Goal: Information Seeking & Learning: Learn about a topic

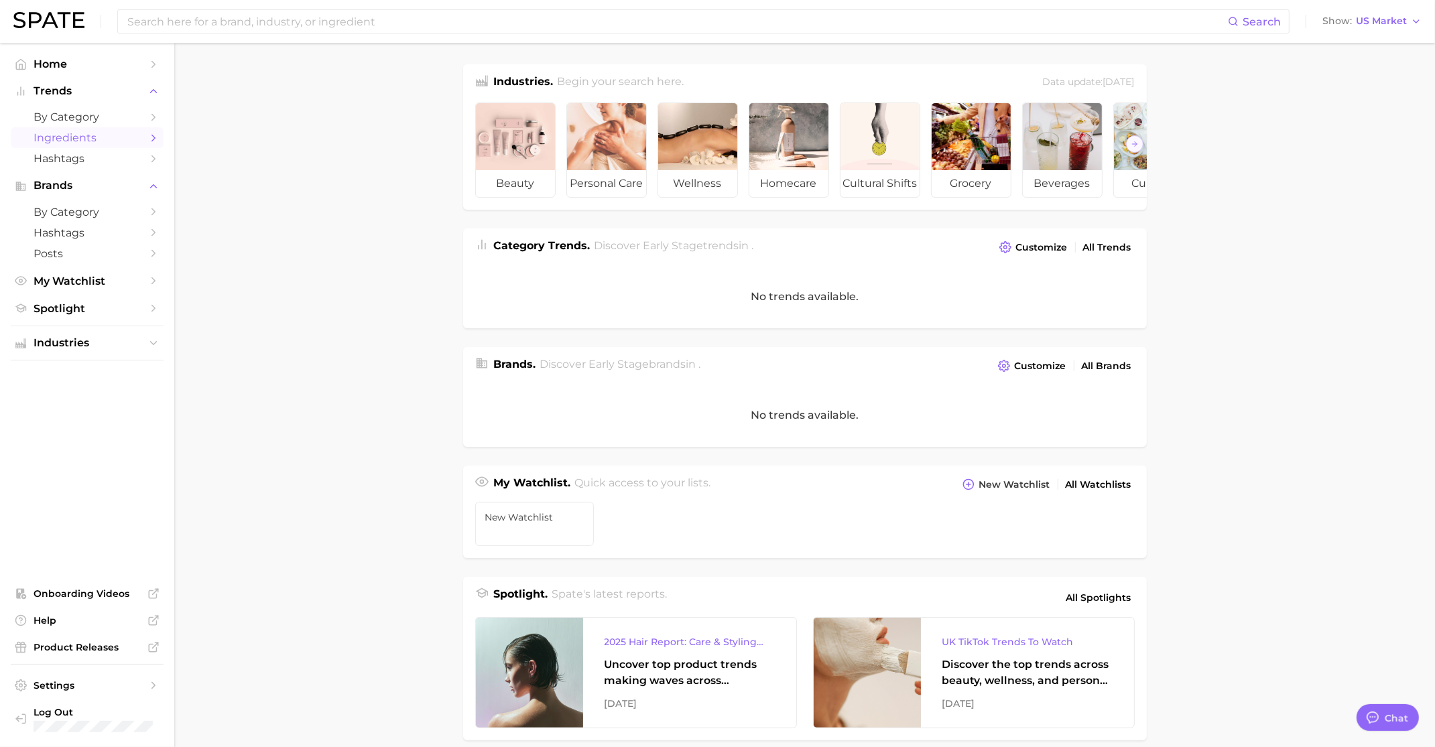
click at [84, 136] on span "Ingredients" at bounding box center [87, 137] width 107 height 13
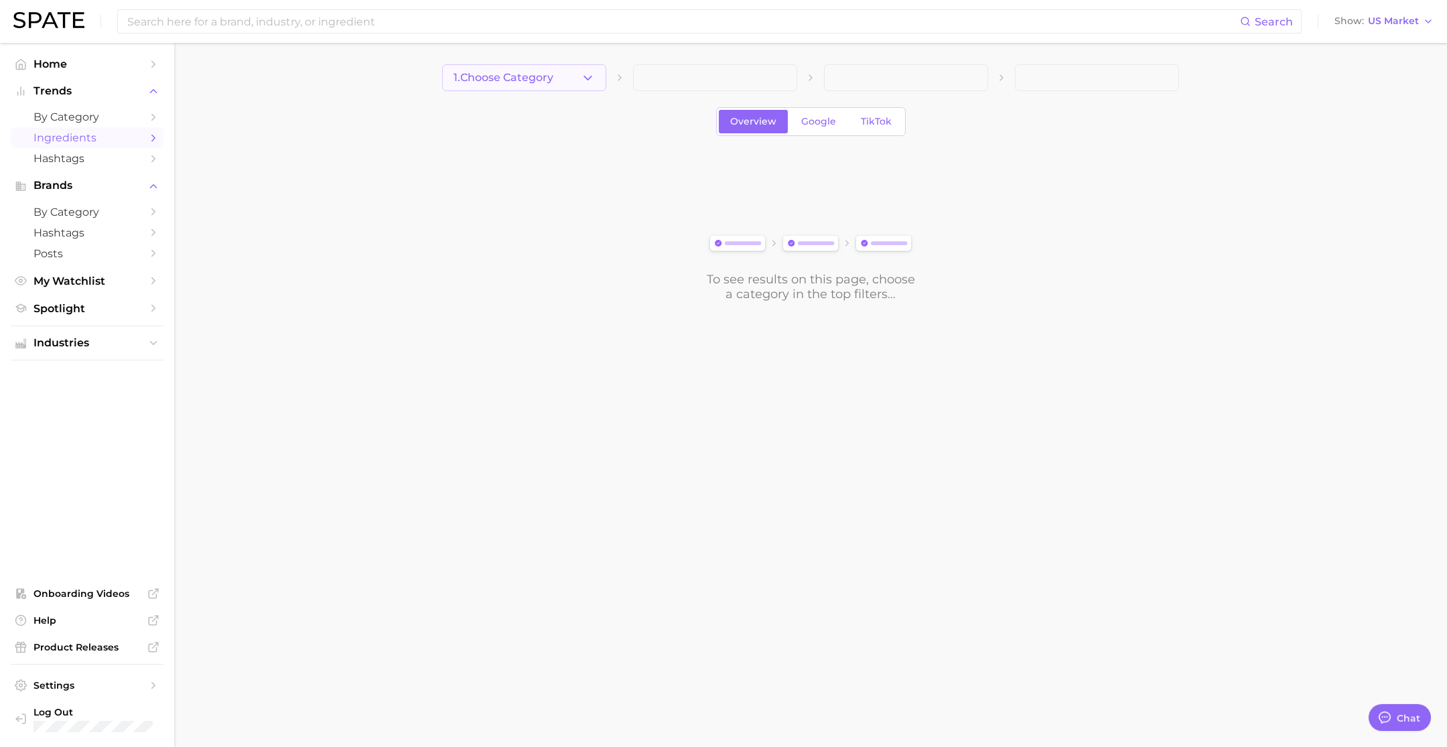
click at [570, 72] on button "1. Choose Category" at bounding box center [524, 77] width 164 height 27
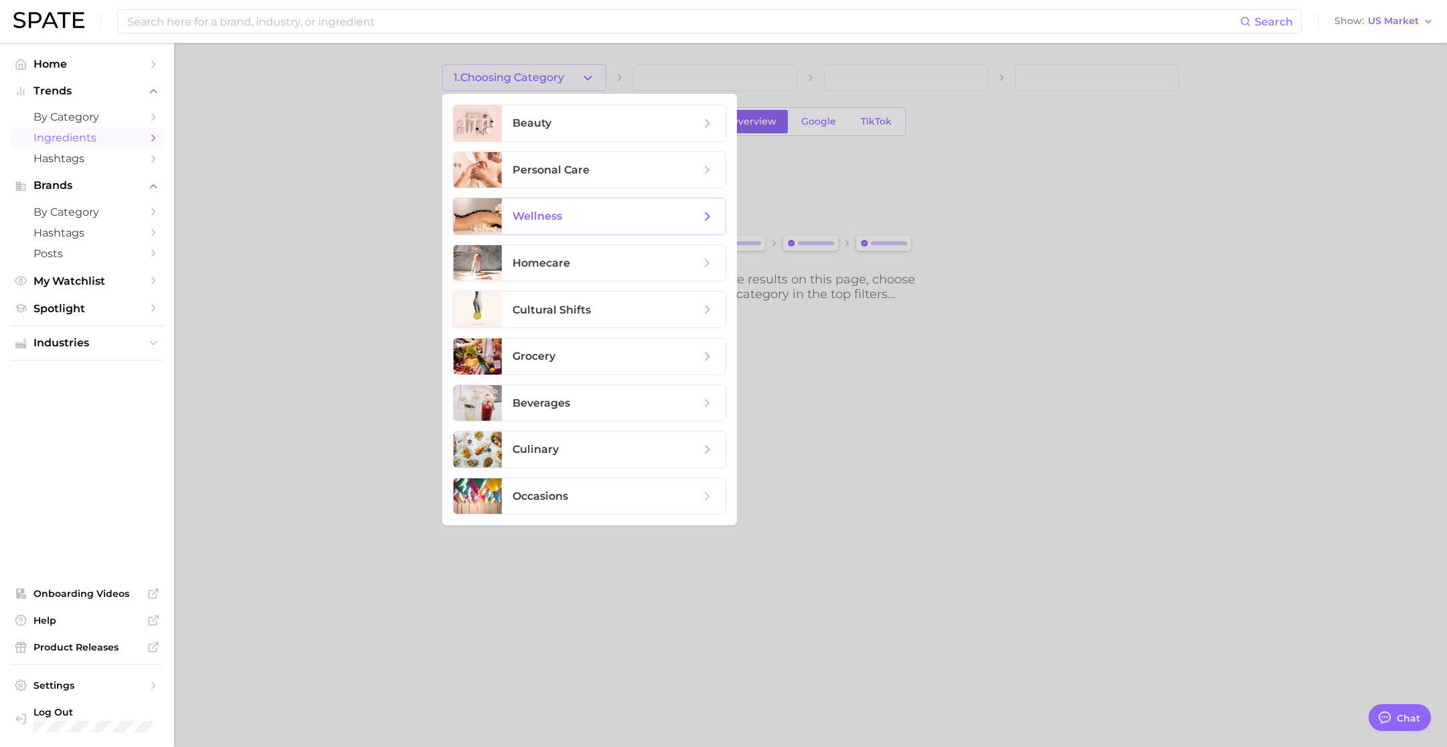
click at [631, 216] on span "wellness" at bounding box center [607, 216] width 188 height 15
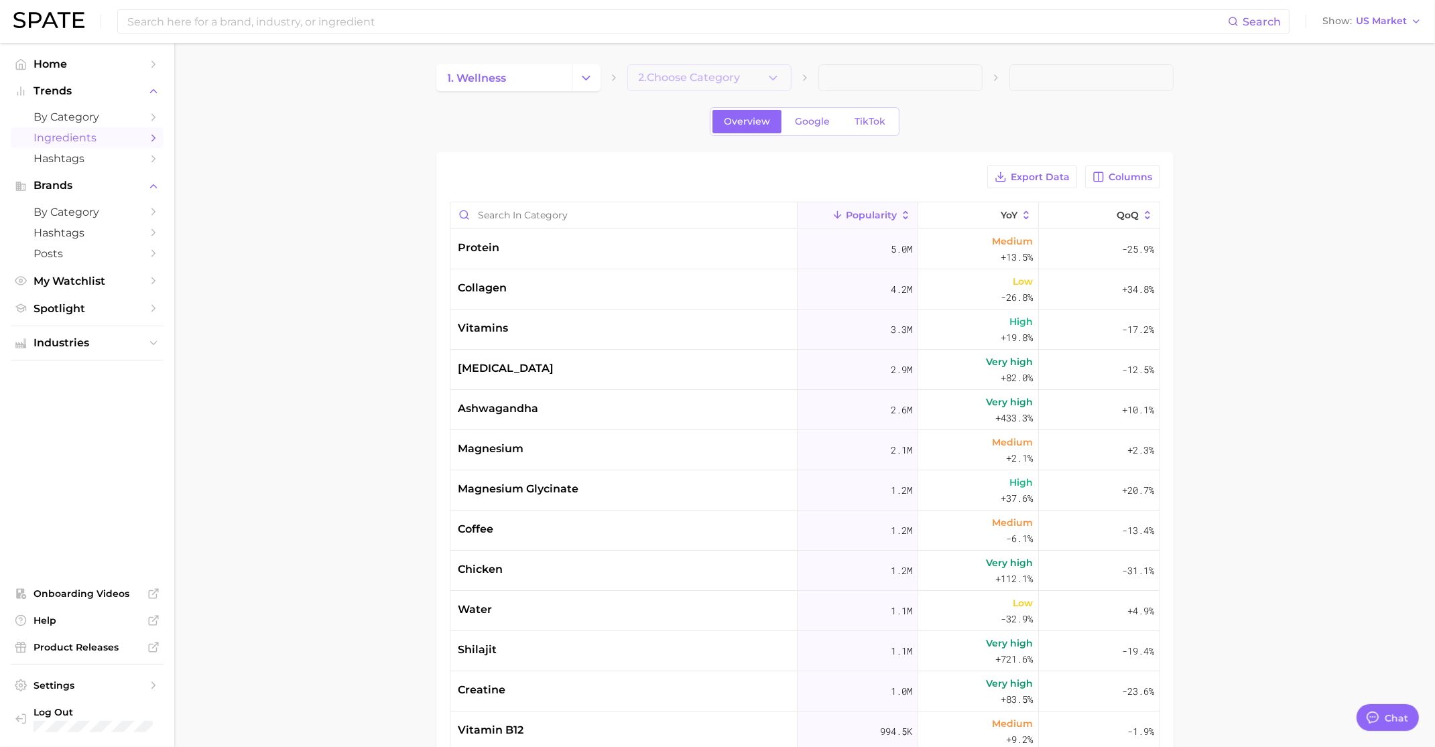
type textarea "x"
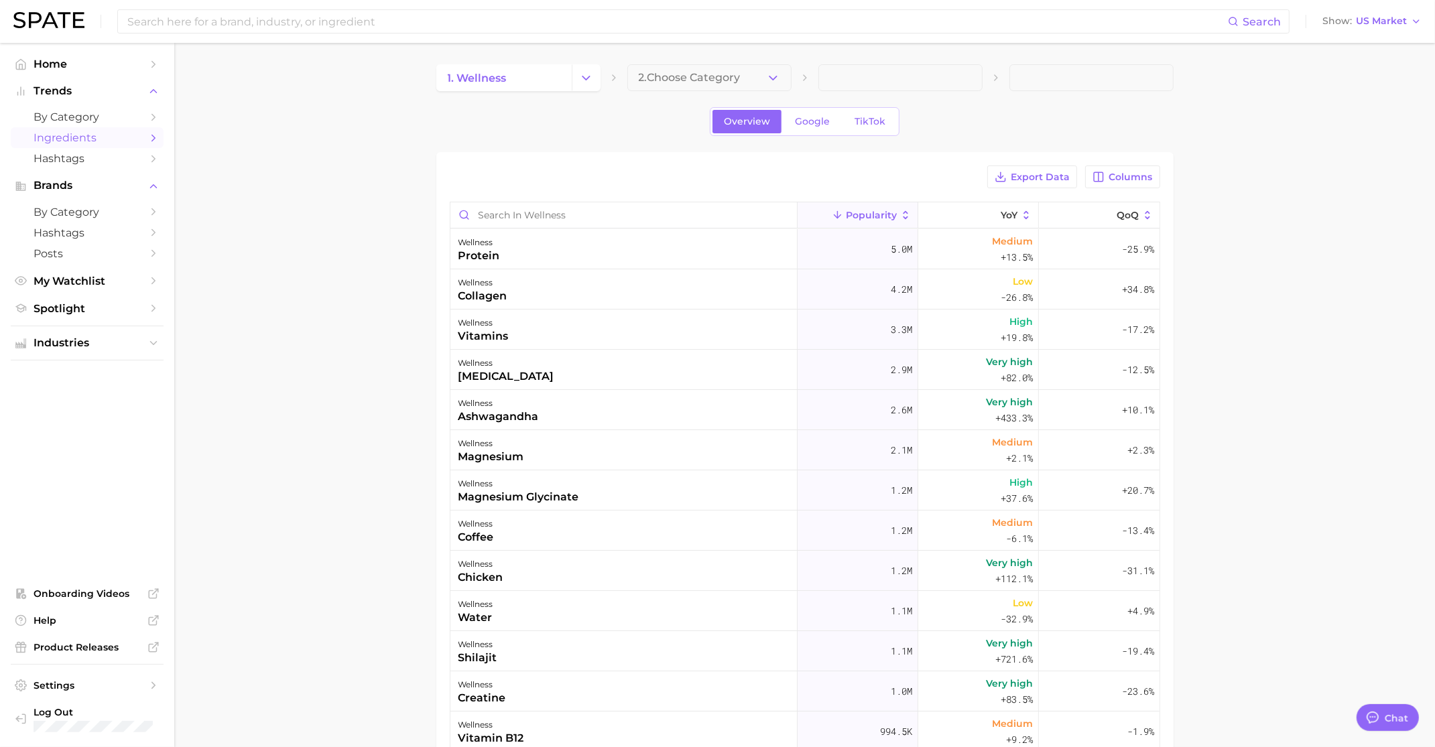
click at [737, 72] on span "2. Choose Category" at bounding box center [690, 78] width 102 height 12
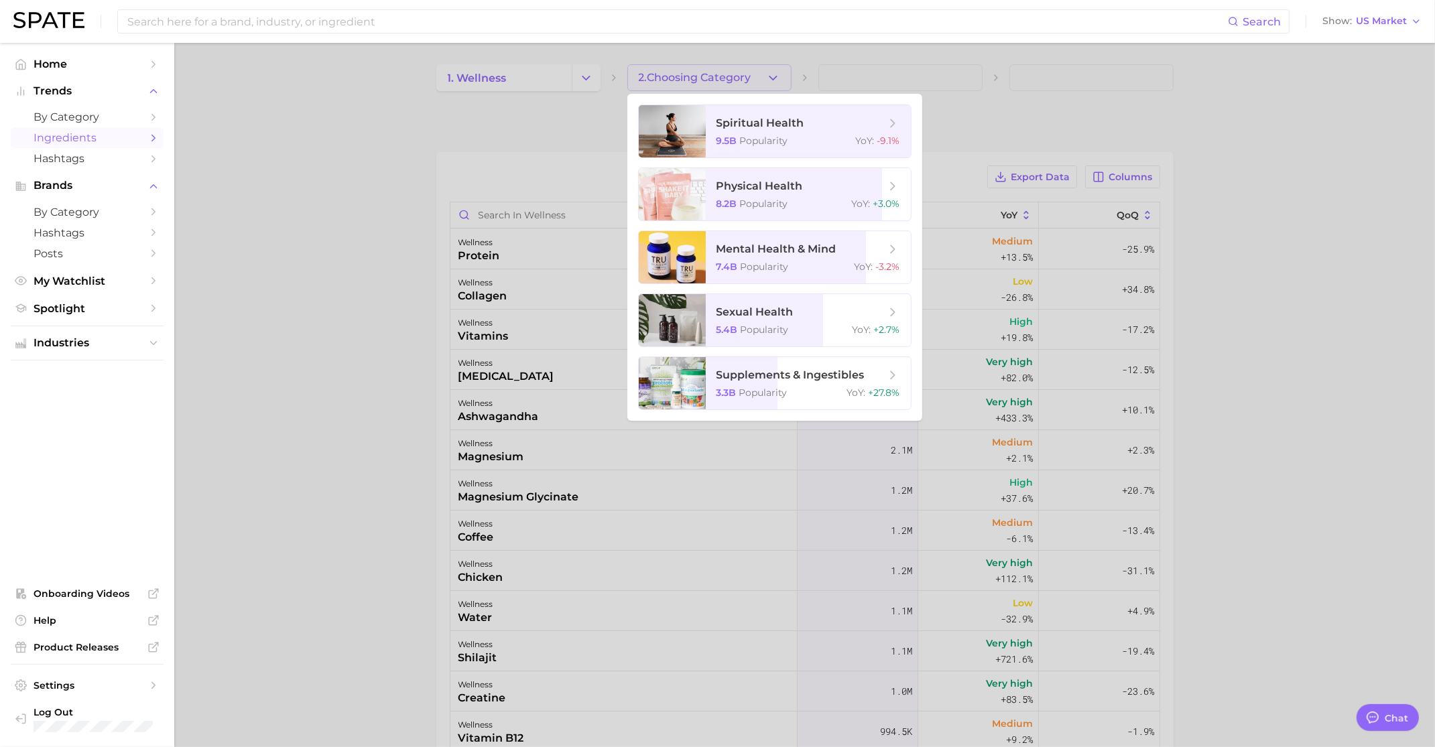
click at [737, 72] on div at bounding box center [717, 373] width 1435 height 747
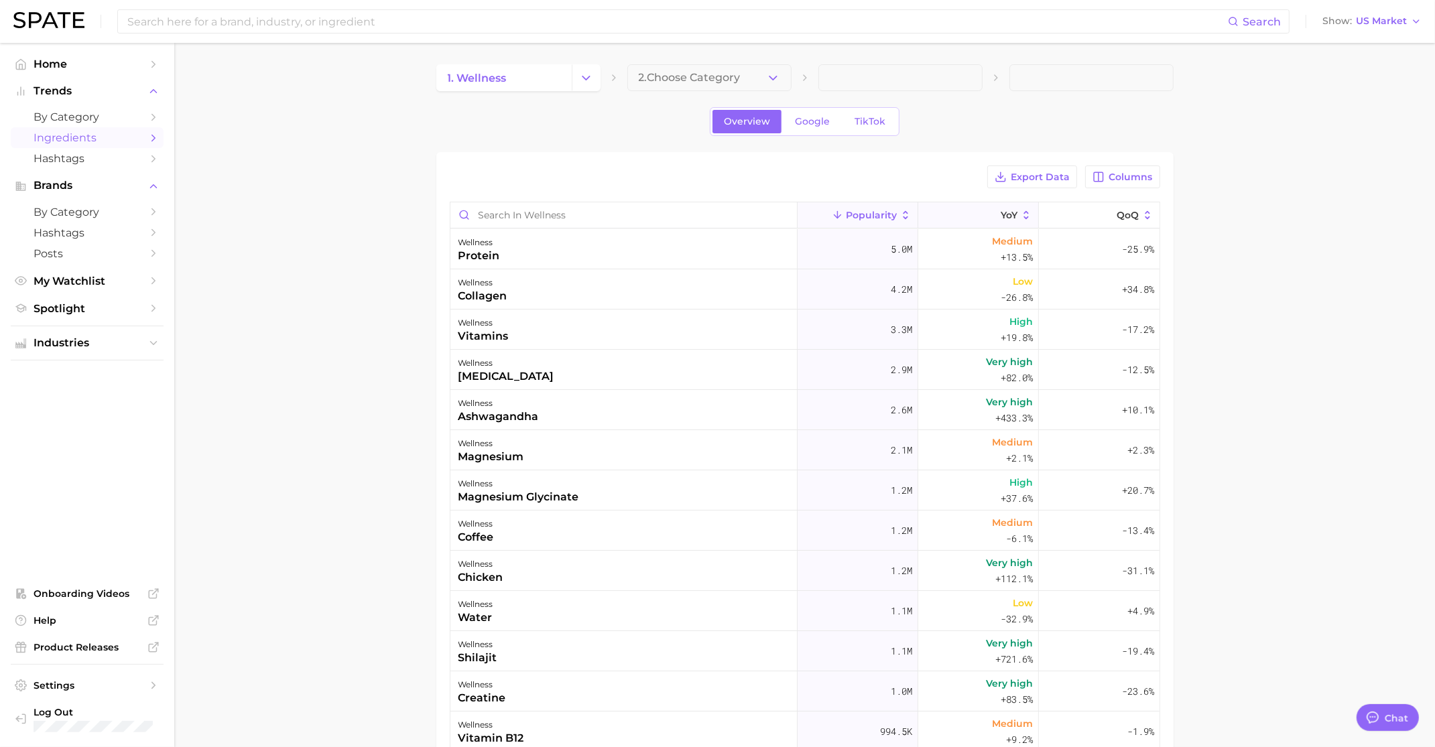
click at [1020, 217] on icon at bounding box center [1026, 215] width 12 height 12
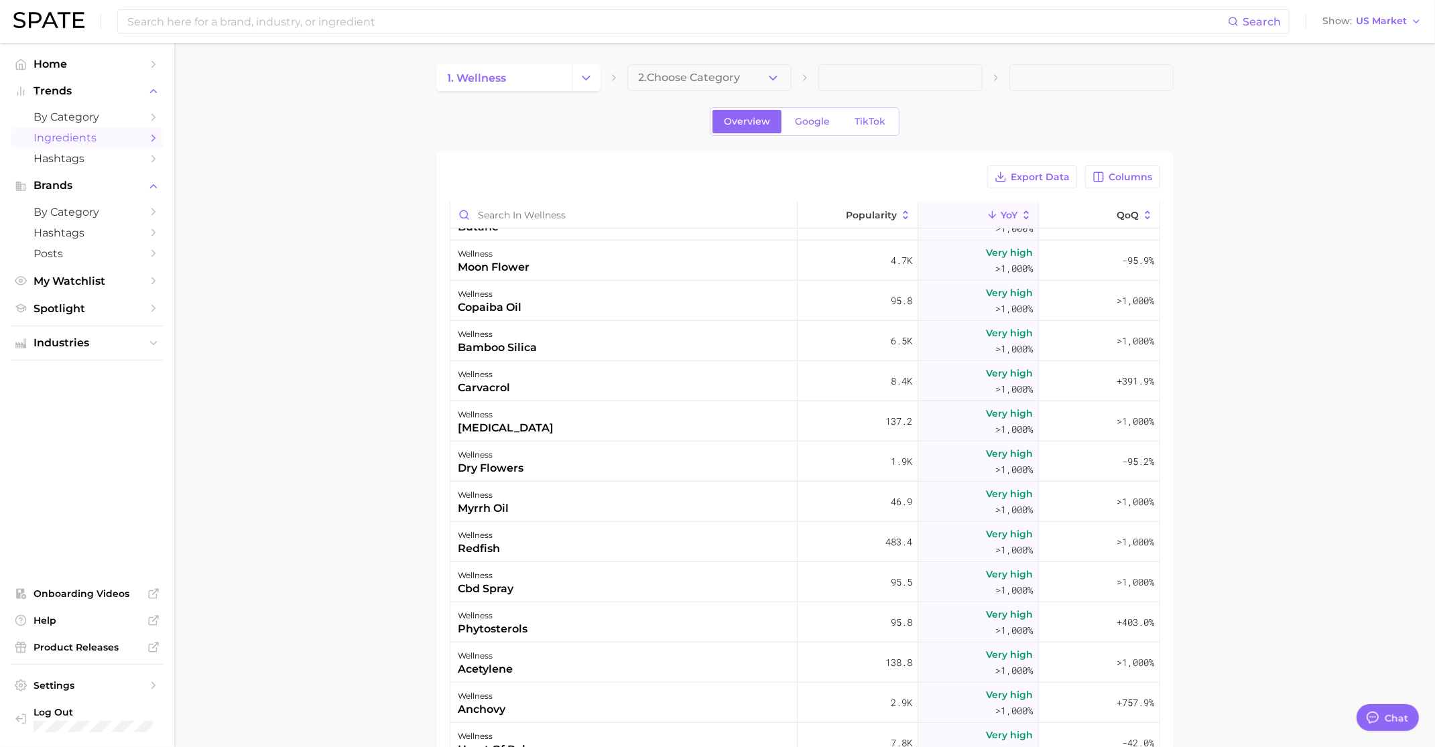
scroll to position [796, 0]
click at [761, 81] on button "2. Choose Category" at bounding box center [709, 77] width 164 height 27
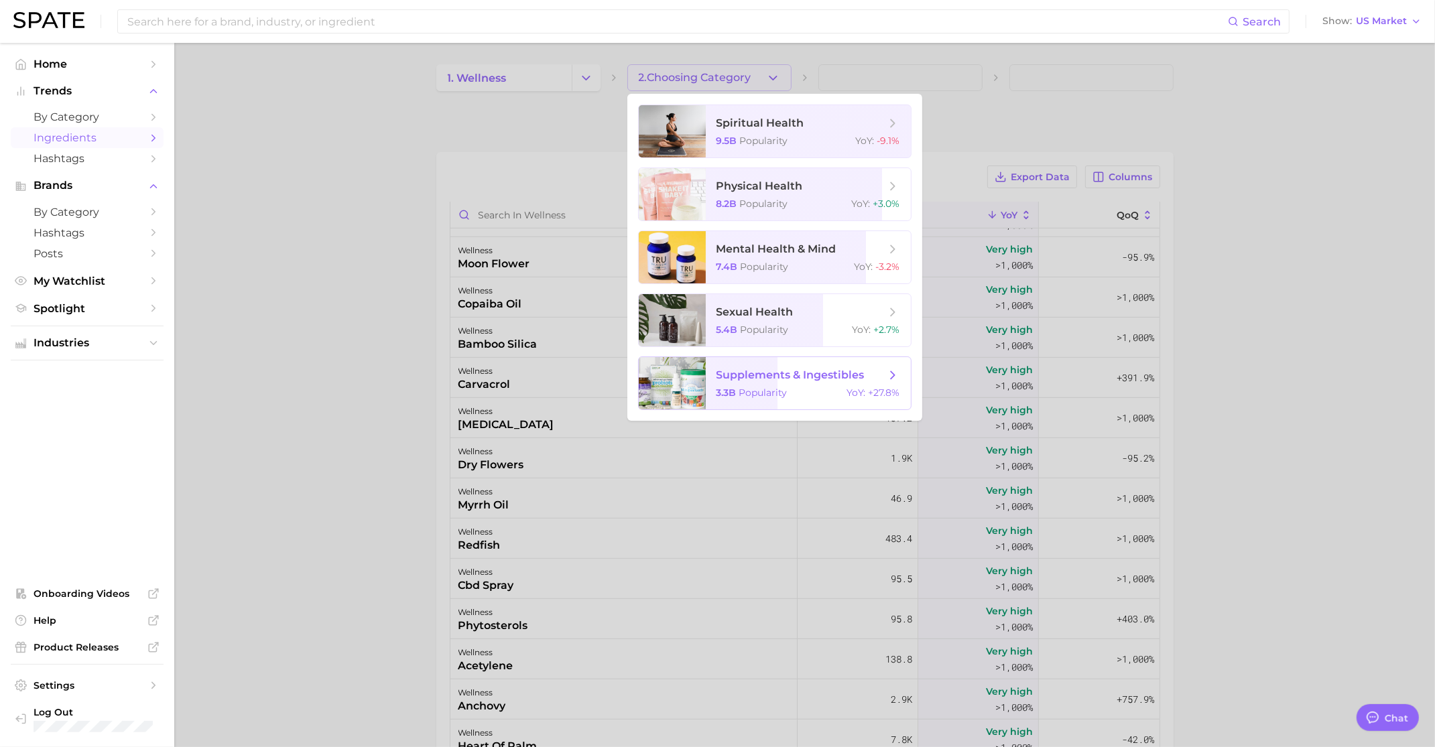
click at [789, 373] on span "supplements & ingestibles" at bounding box center [790, 375] width 148 height 13
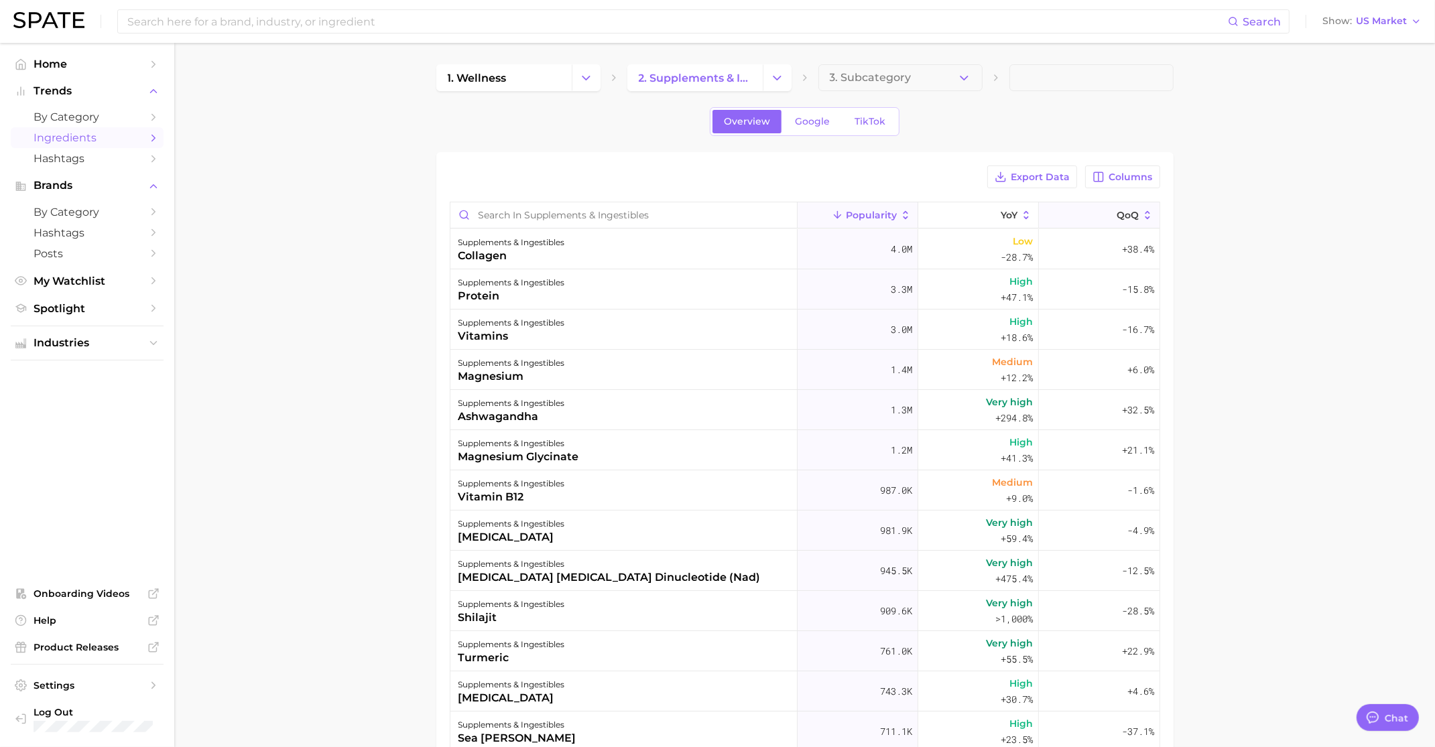
click at [1116, 214] on span "QoQ" at bounding box center [1127, 215] width 22 height 11
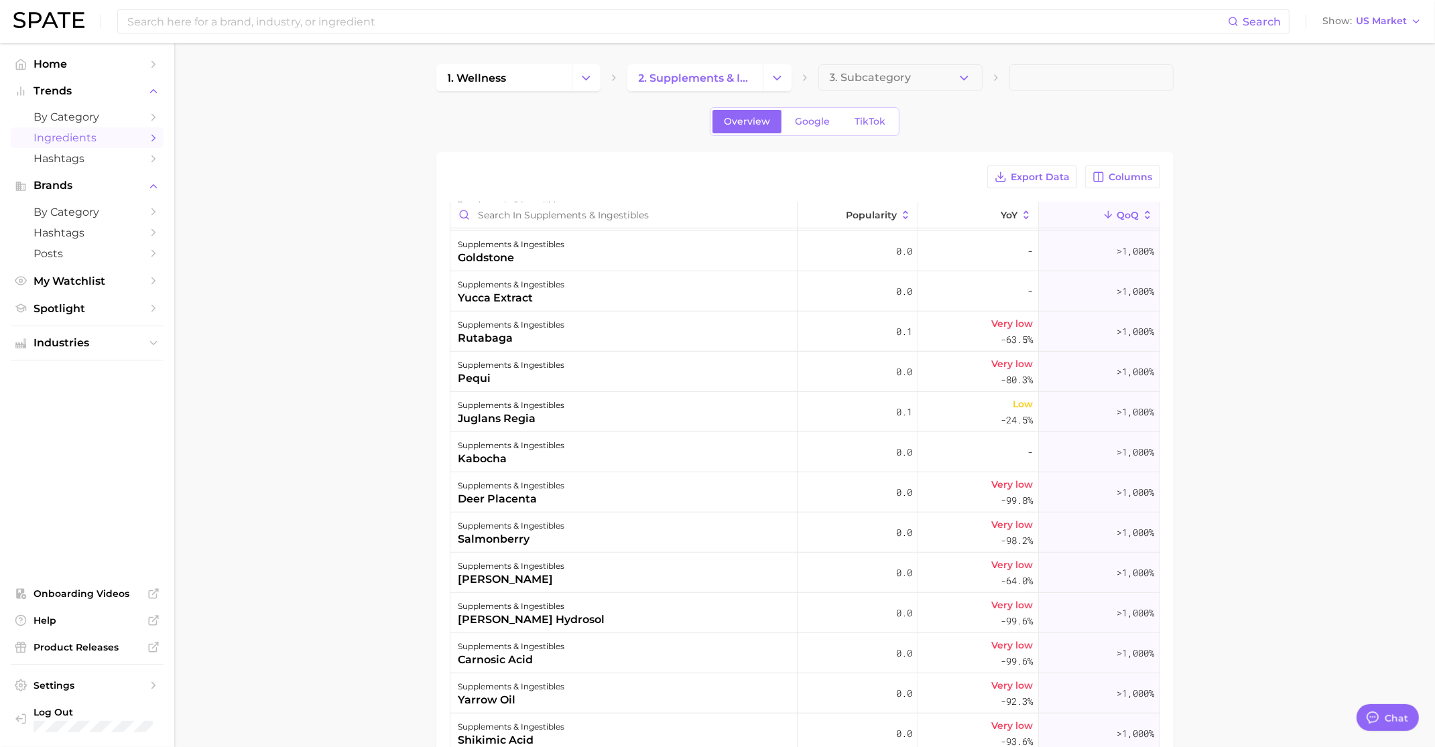
scroll to position [1257, 0]
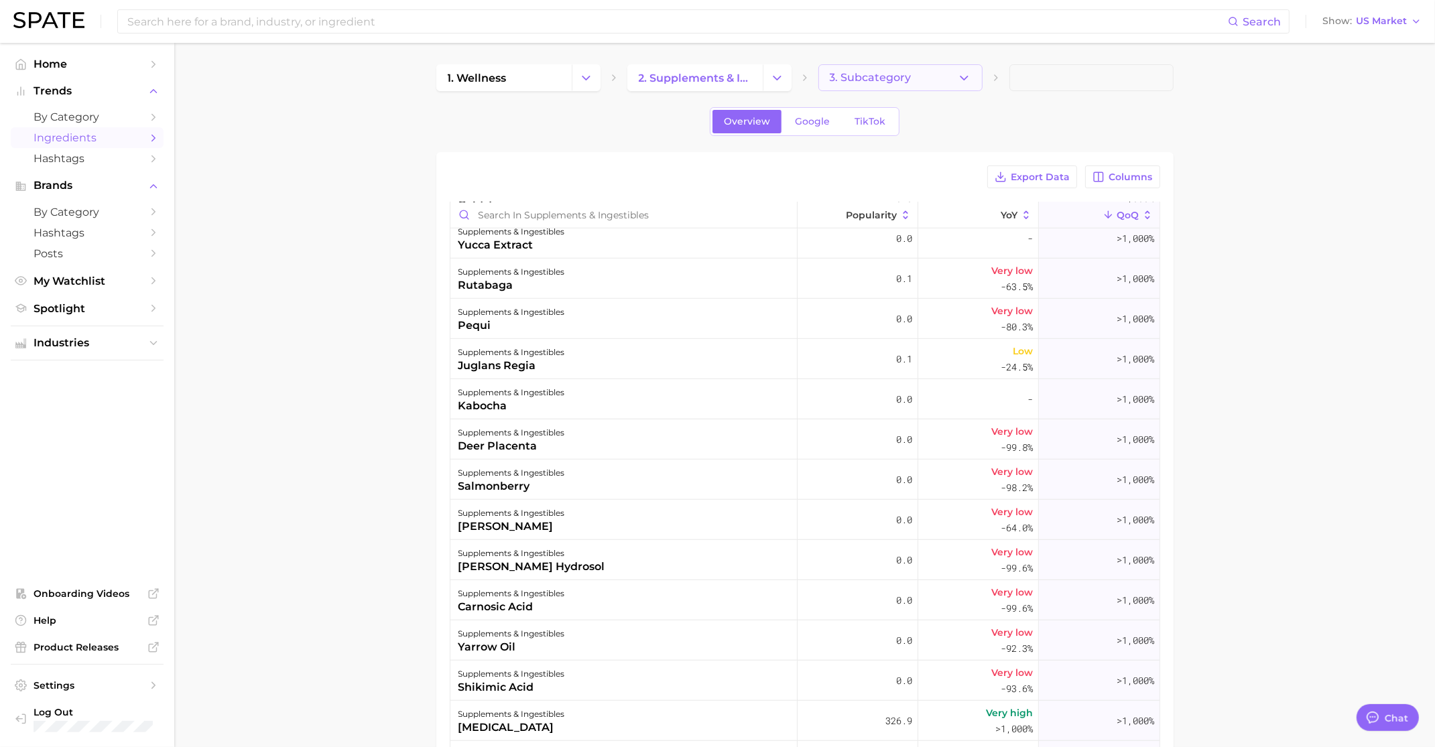
click at [836, 76] on span "3. Subcategory" at bounding box center [871, 78] width 82 height 12
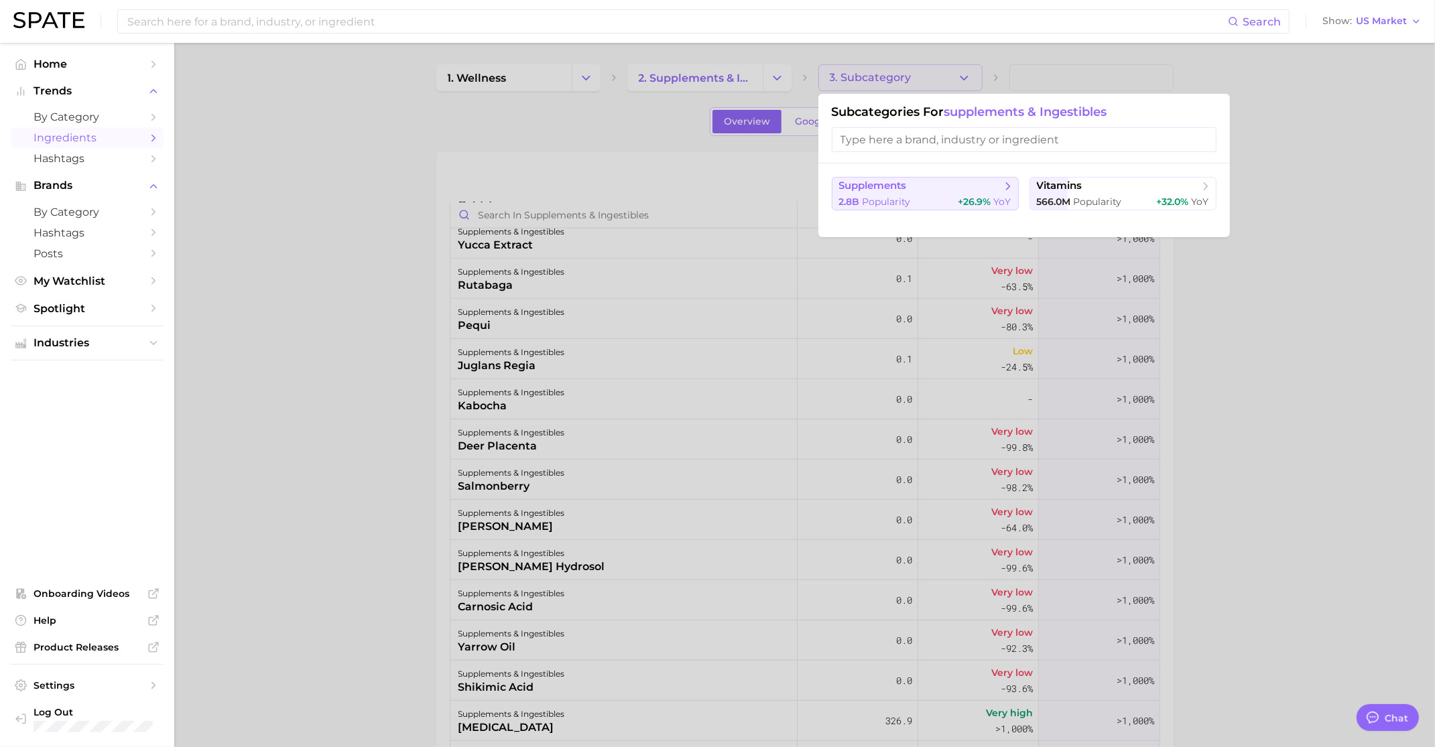
click at [946, 204] on div "2.8b Popularity +26.9% YoY" at bounding box center [925, 202] width 172 height 13
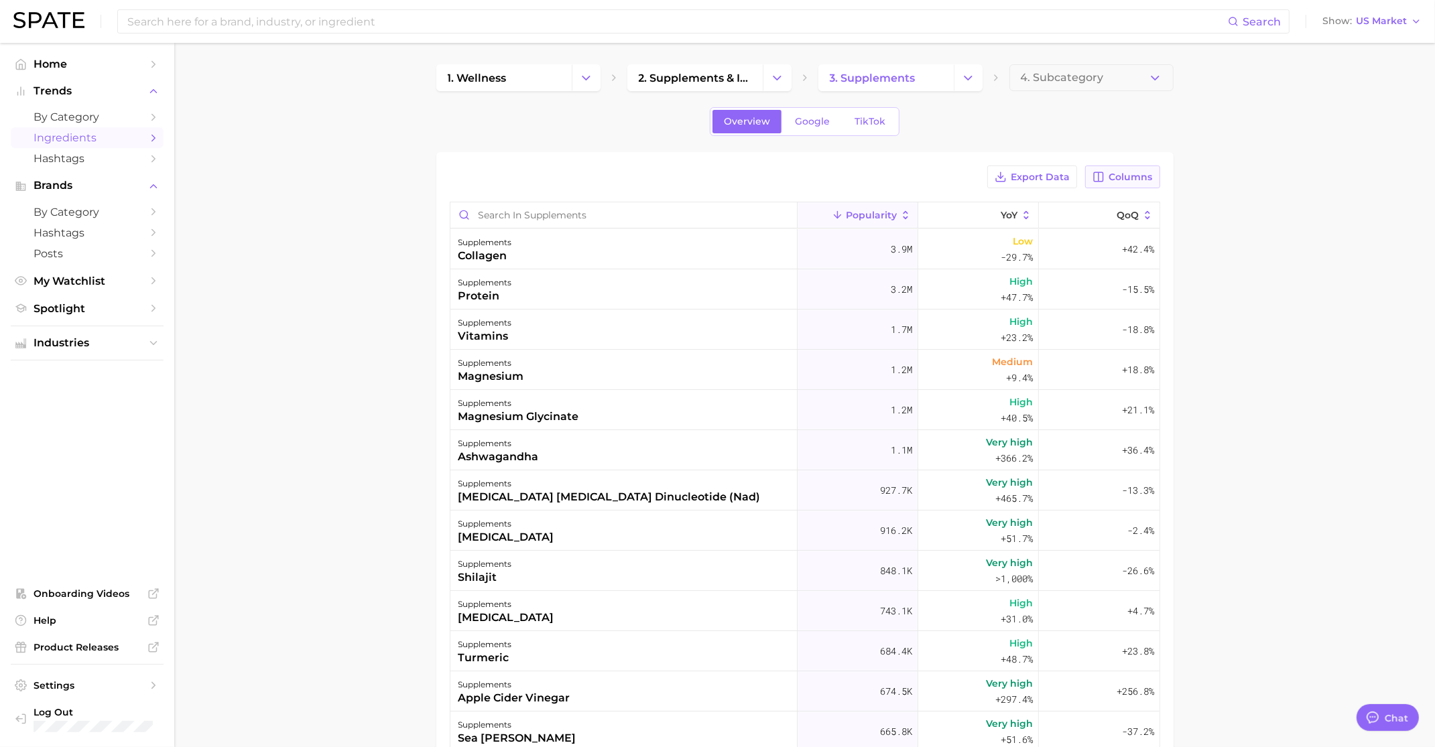
click at [1109, 173] on button "Columns" at bounding box center [1122, 177] width 74 height 23
click at [1102, 212] on icon at bounding box center [1108, 215] width 12 height 12
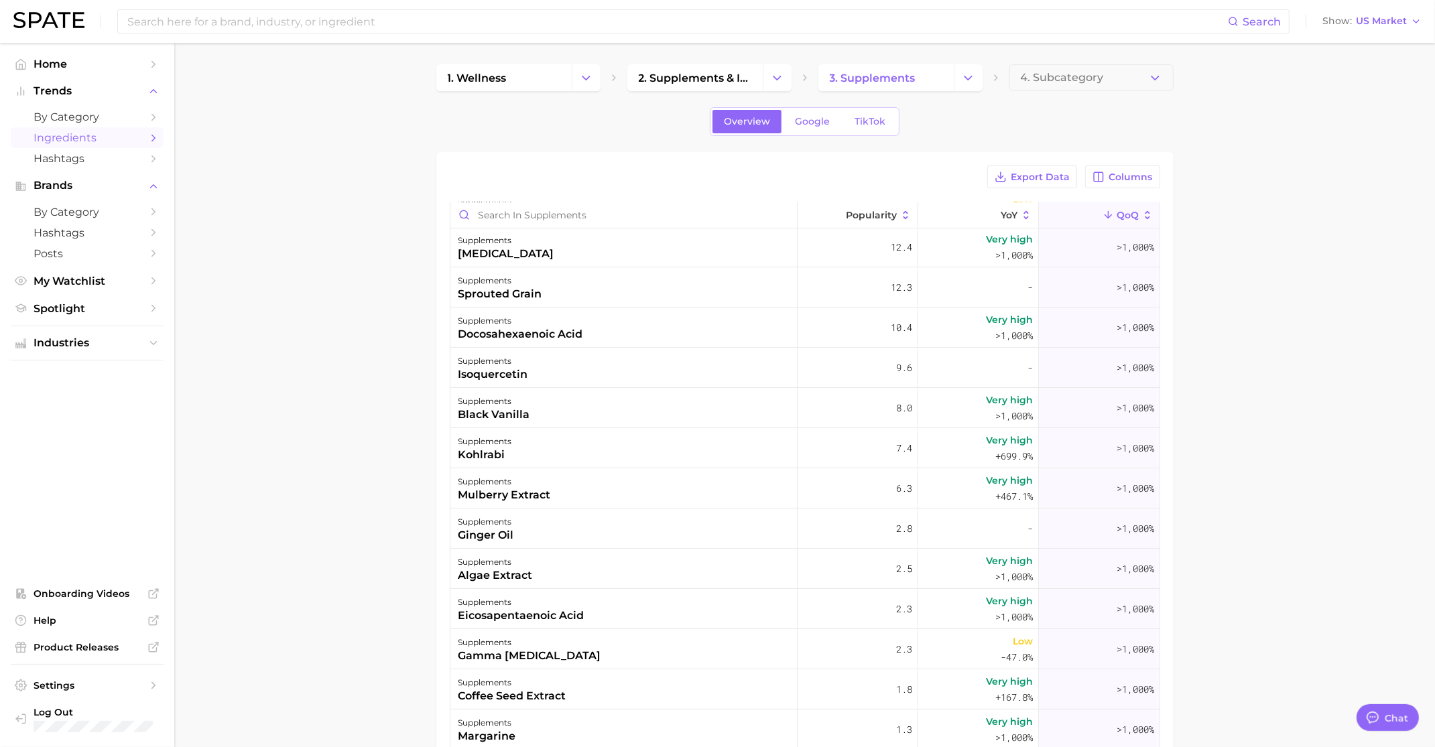
scroll to position [332, 0]
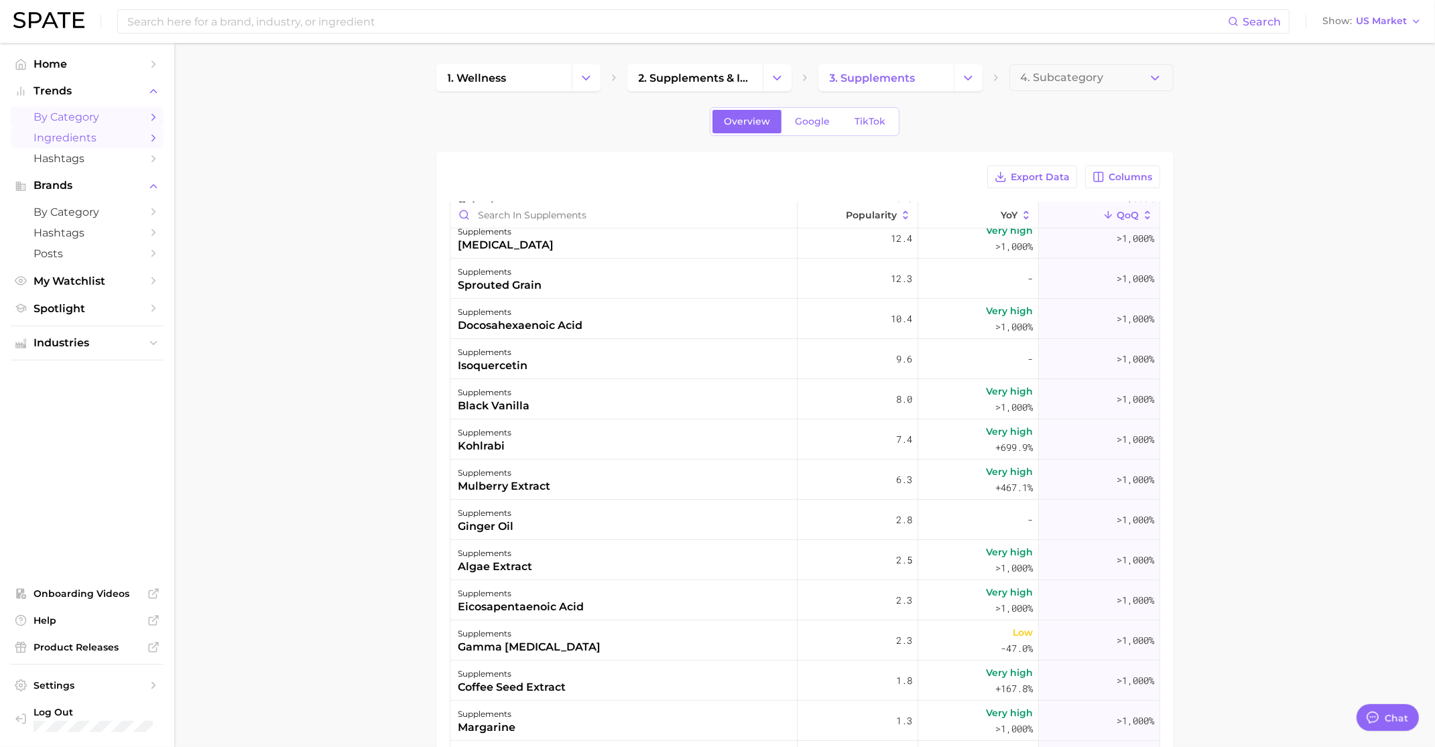
click at [84, 119] on span "by Category" at bounding box center [87, 117] width 107 height 13
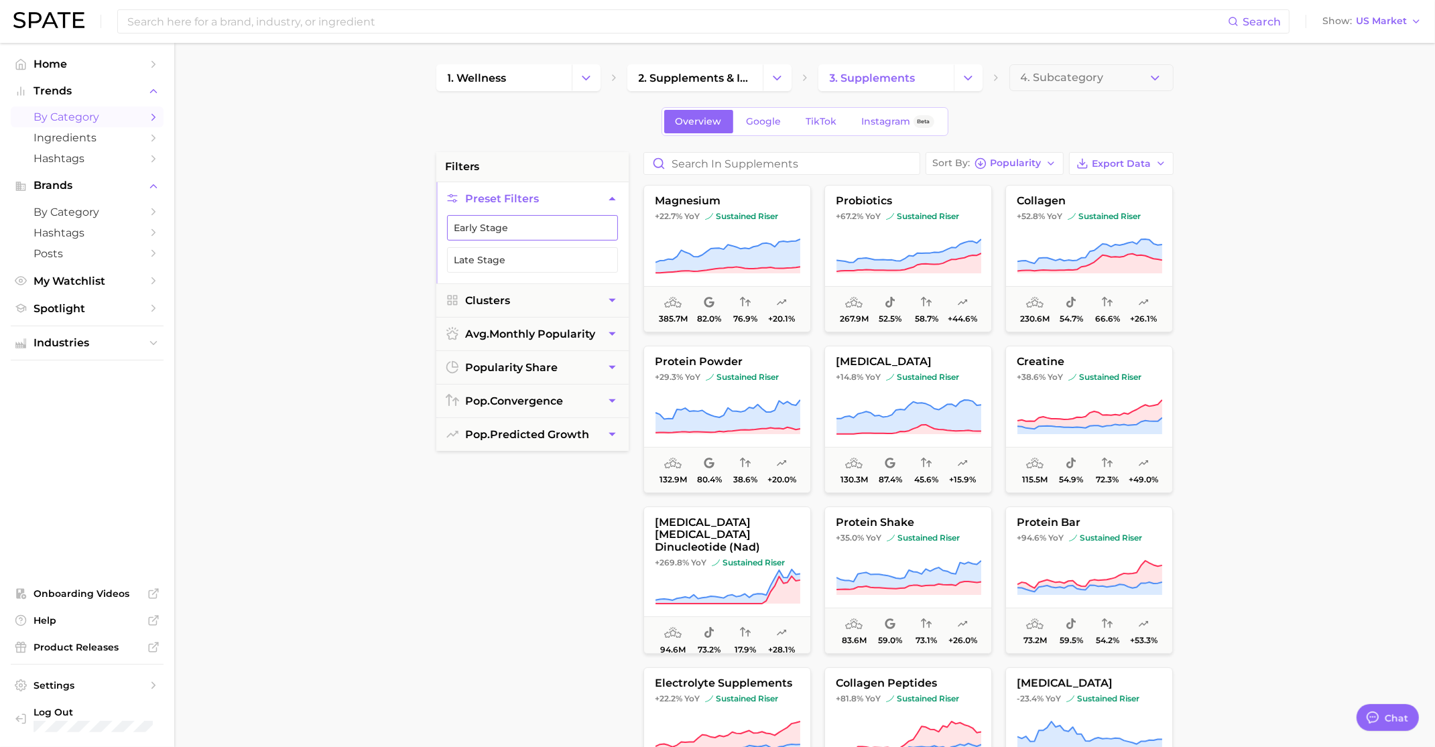
click at [568, 226] on button "Early Stage" at bounding box center [532, 227] width 171 height 25
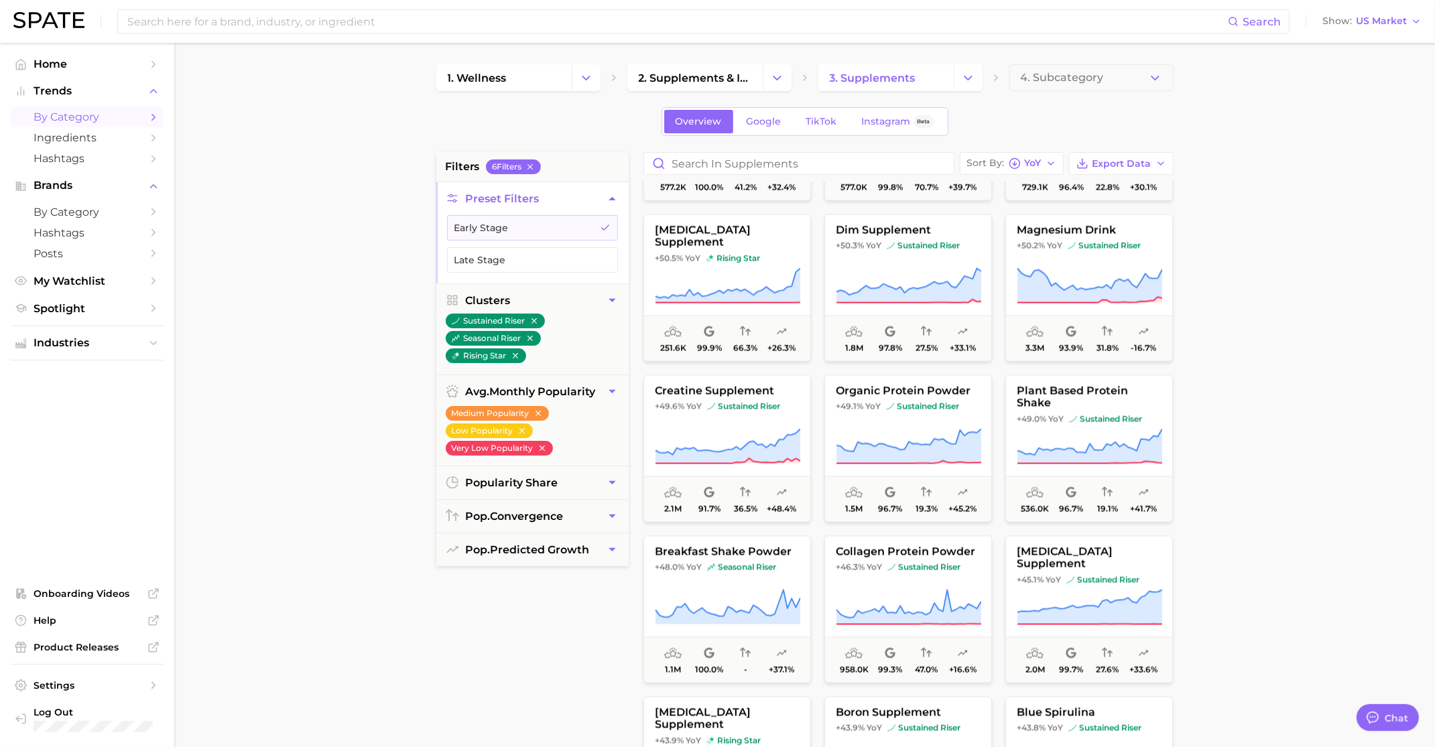
scroll to position [2708, 0]
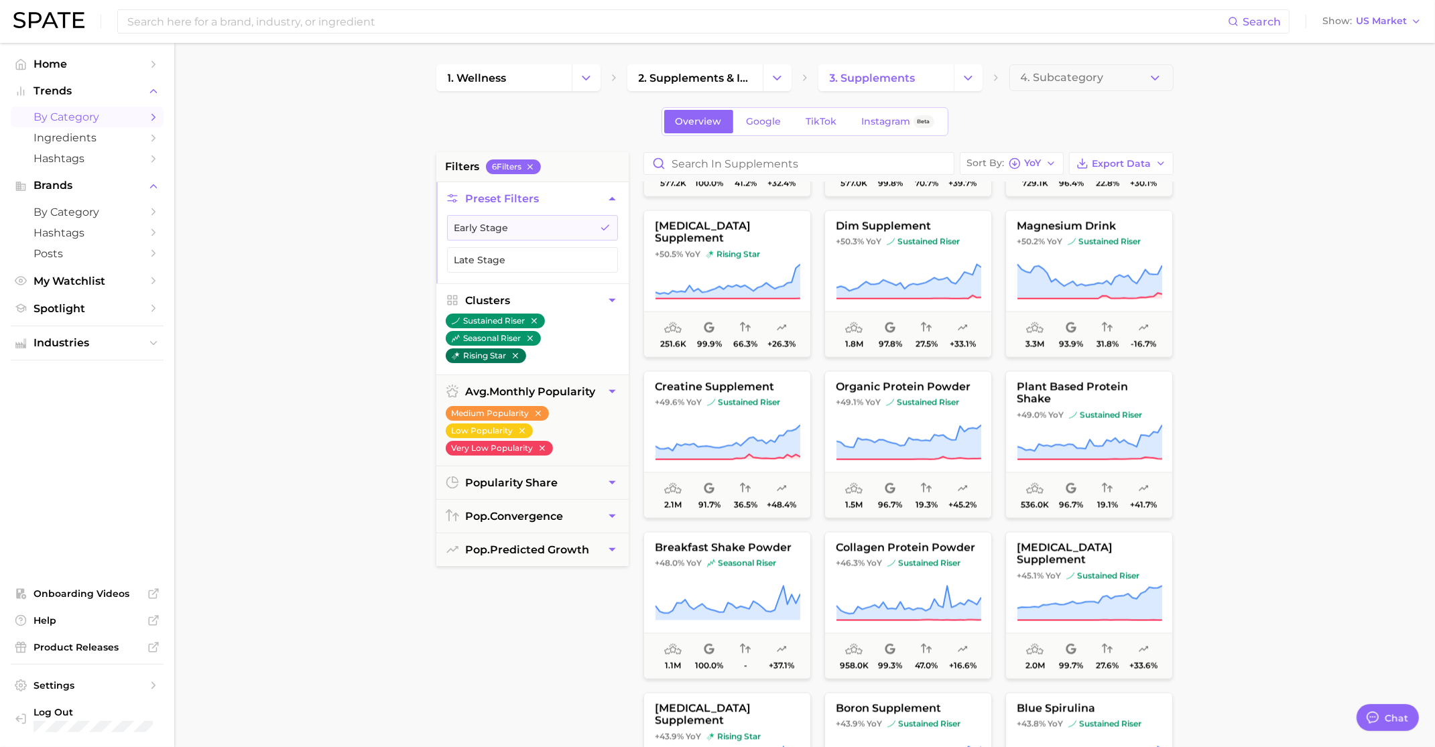
click at [490, 355] on button "rising star" at bounding box center [486, 355] width 80 height 15
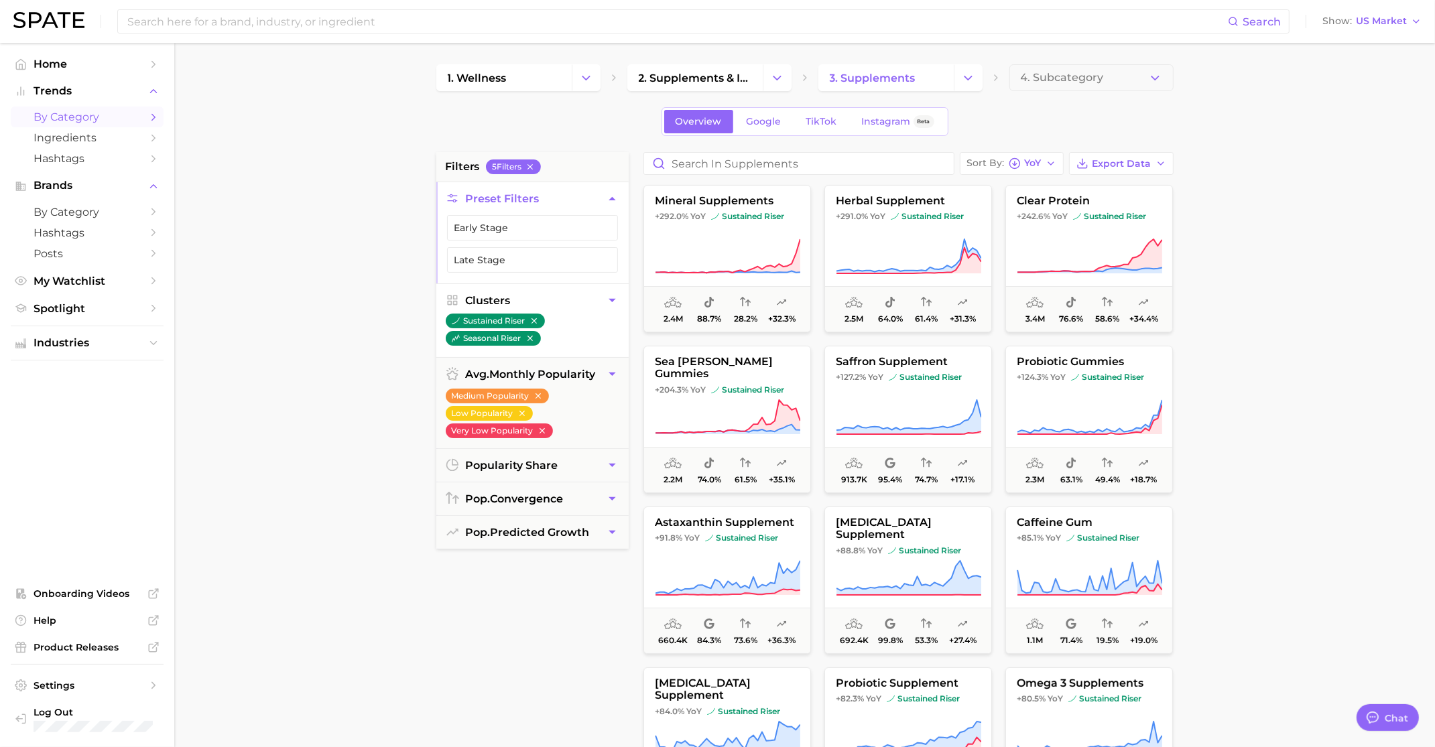
click at [604, 295] on button "Clusters" at bounding box center [532, 300] width 192 height 33
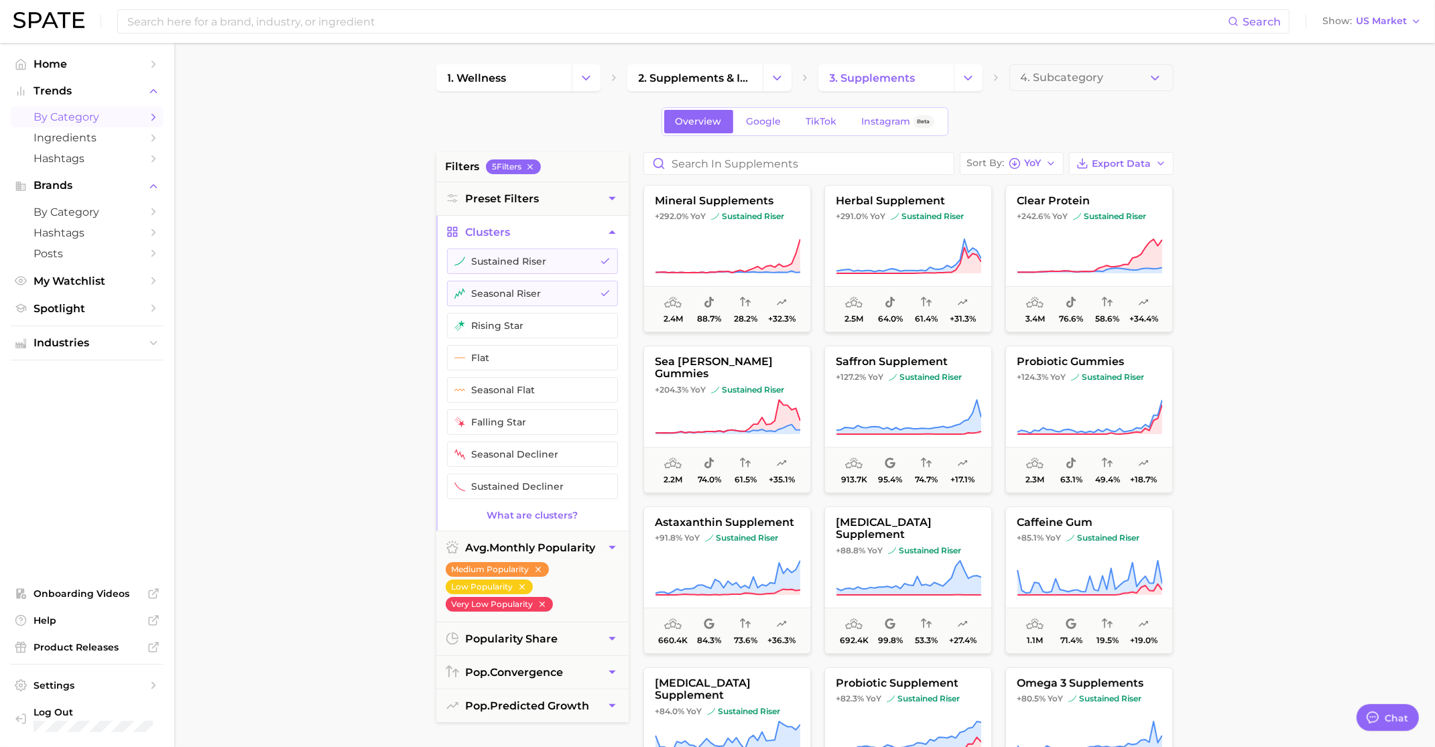
click at [604, 295] on icon "button" at bounding box center [605, 293] width 11 height 11
click at [593, 263] on button "sustained riser" at bounding box center [532, 261] width 171 height 25
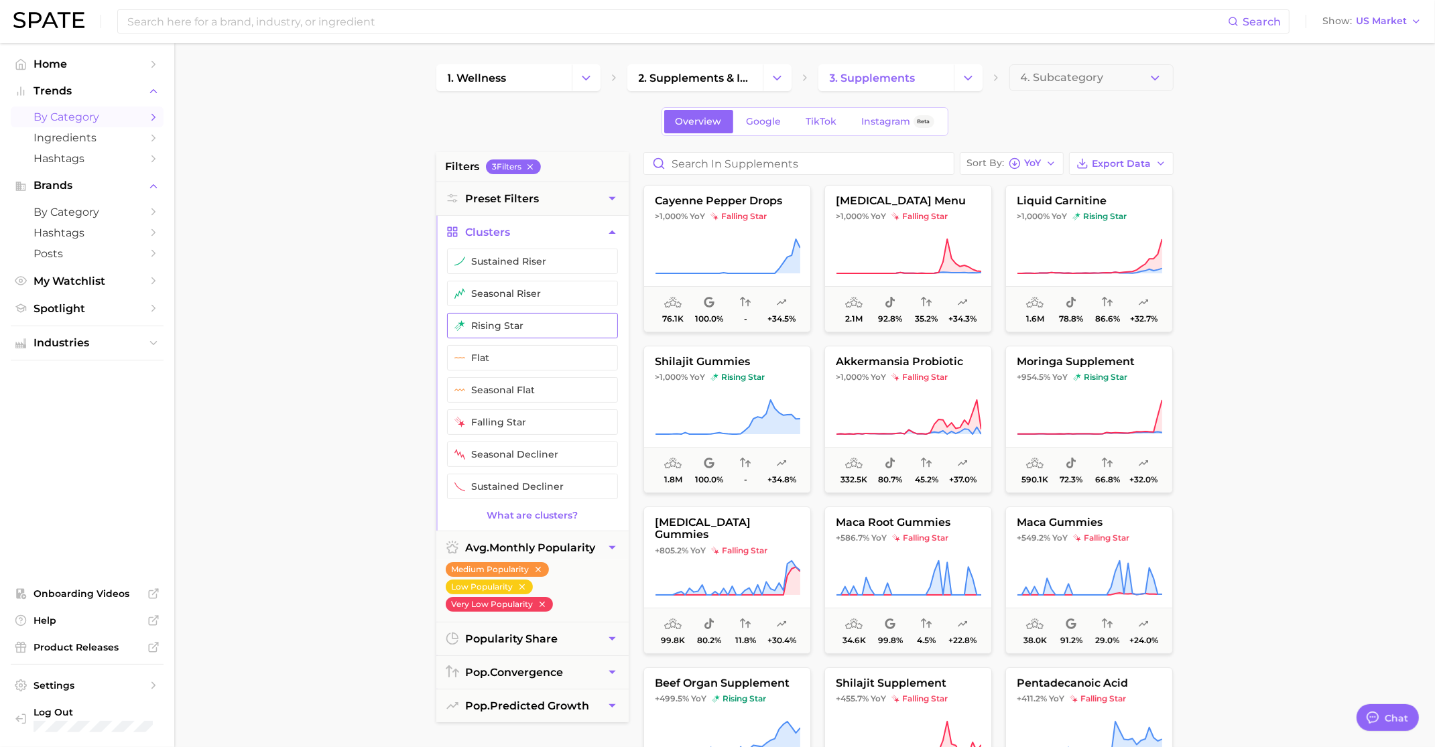
click at [550, 330] on button "rising star" at bounding box center [532, 325] width 171 height 25
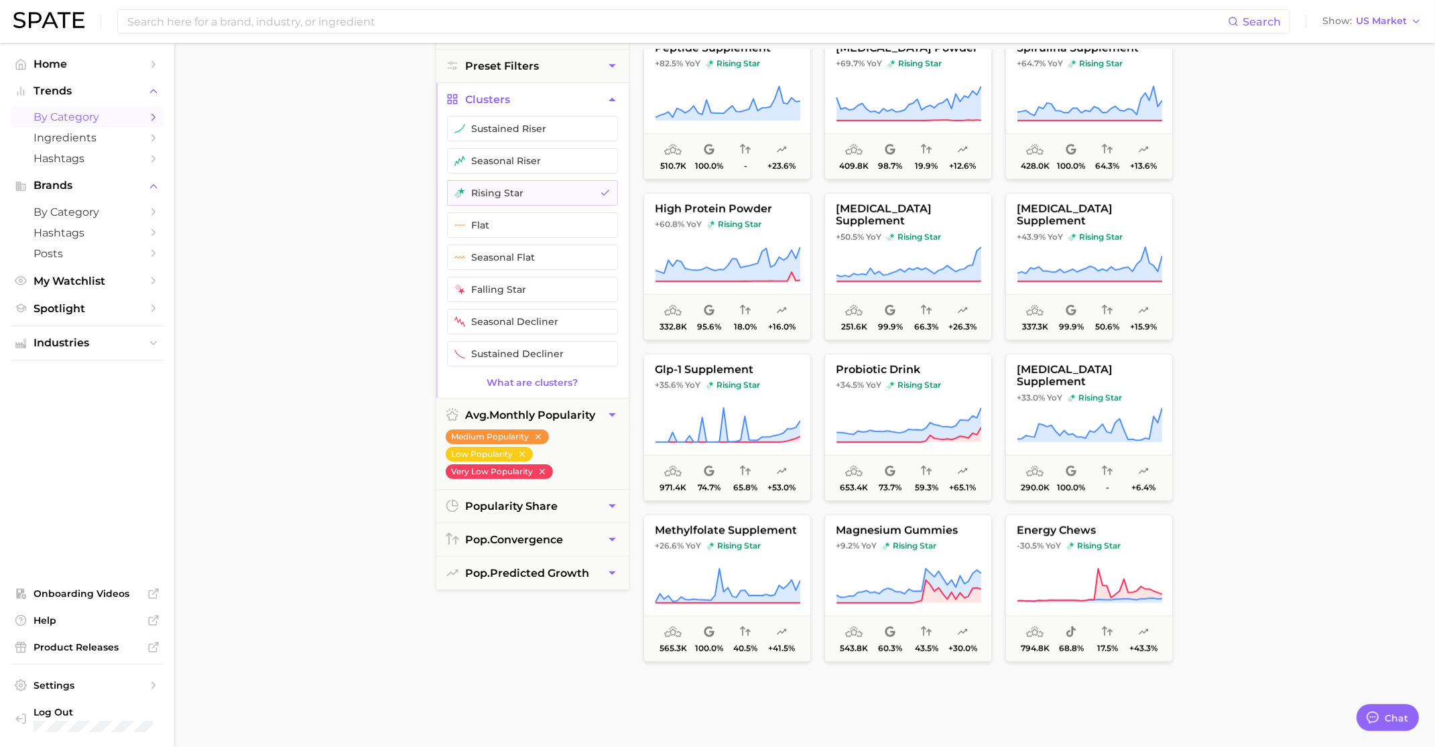
scroll to position [149, 0]
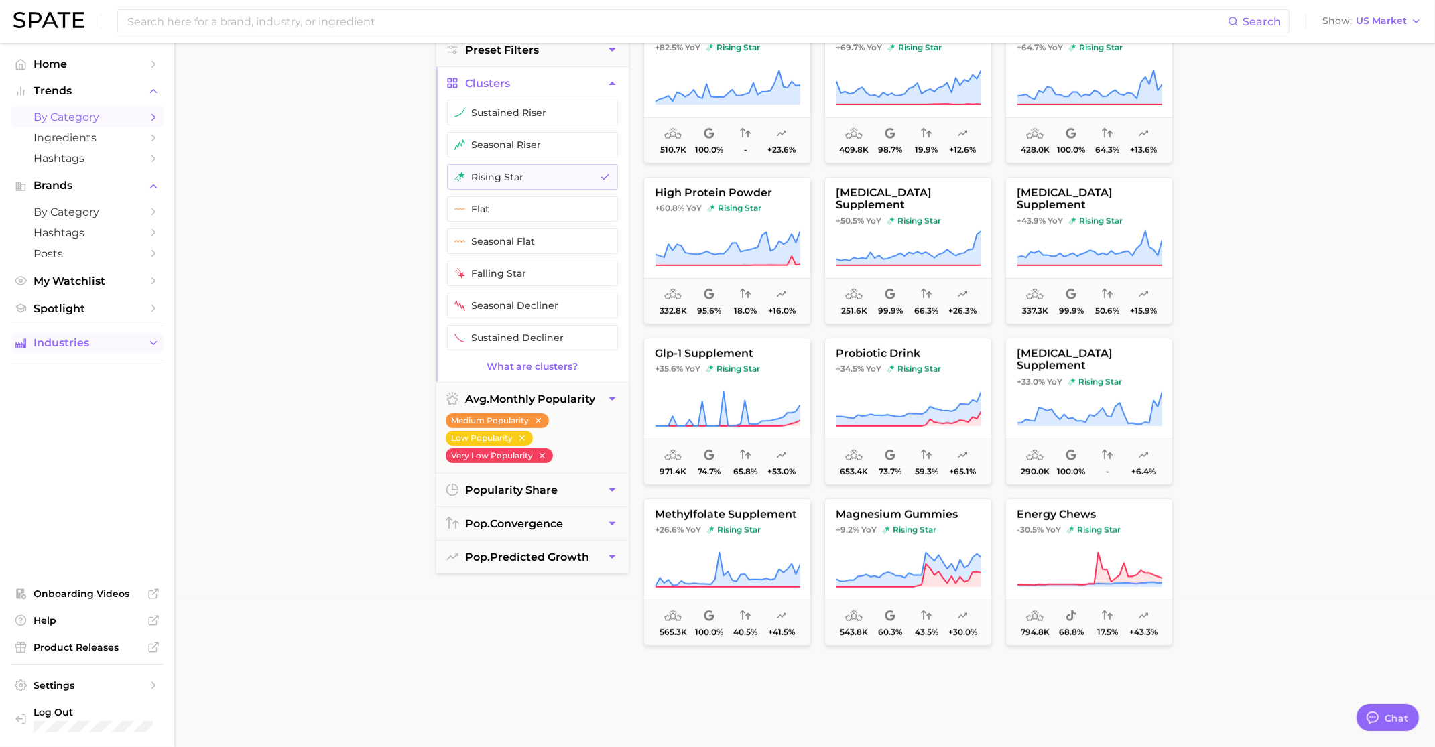
click at [110, 342] on span "Industries" at bounding box center [87, 343] width 107 height 12
click at [111, 644] on span "Product Releases" at bounding box center [87, 647] width 107 height 12
click at [60, 58] on span "Home" at bounding box center [87, 64] width 107 height 13
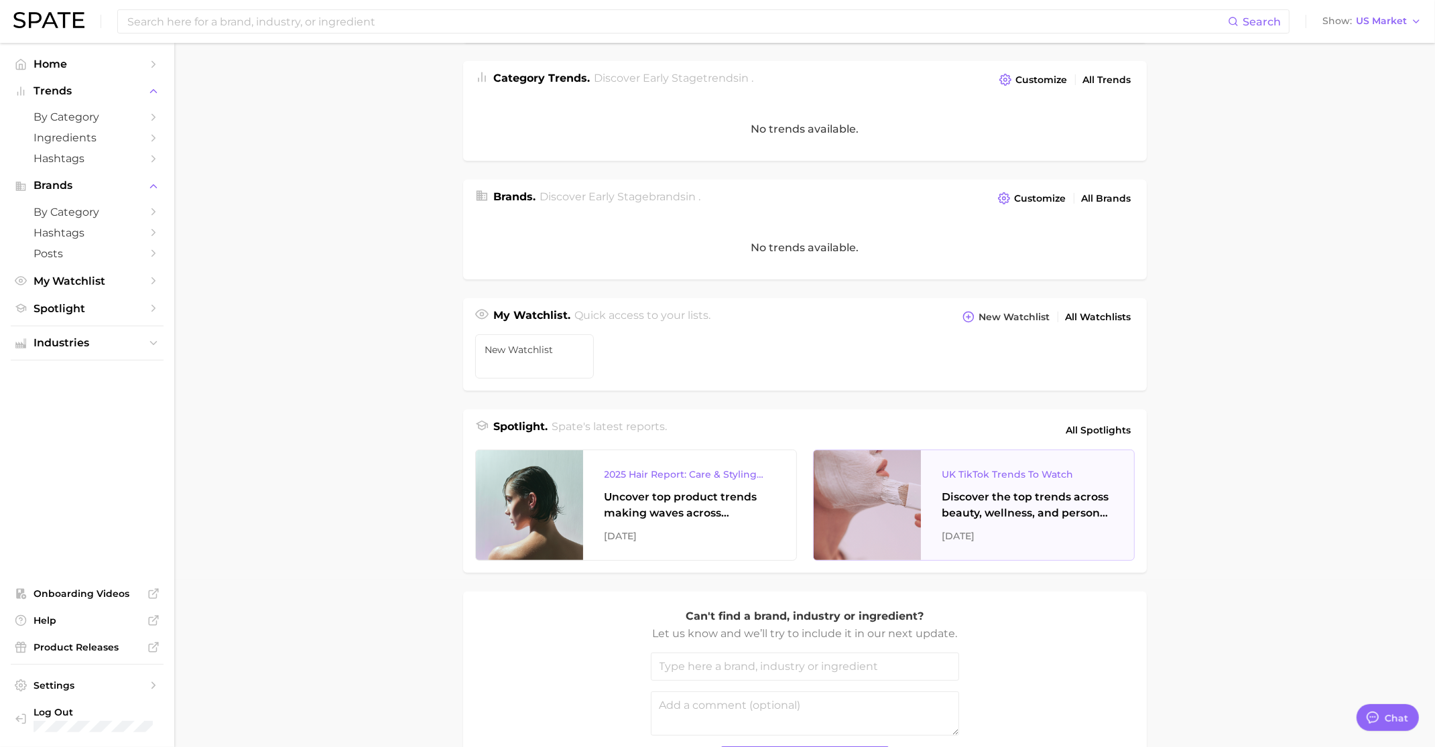
scroll to position [286, 0]
